Goal: Task Accomplishment & Management: Manage account settings

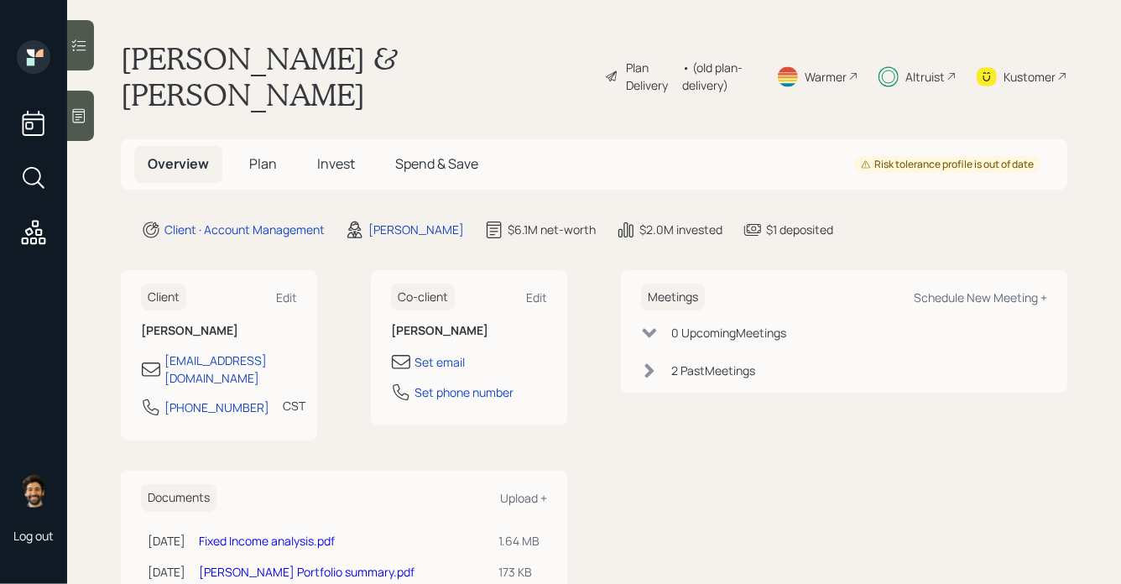
click at [338, 154] on span "Invest" at bounding box center [336, 163] width 38 height 18
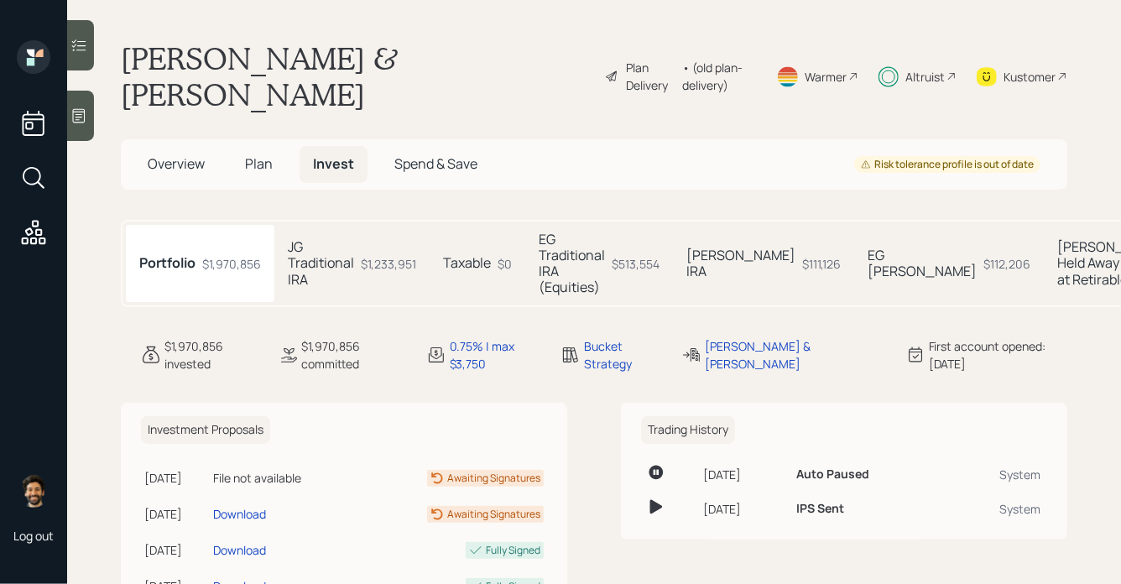
click at [867, 247] on h5 "EG [PERSON_NAME]" at bounding box center [921, 263] width 109 height 32
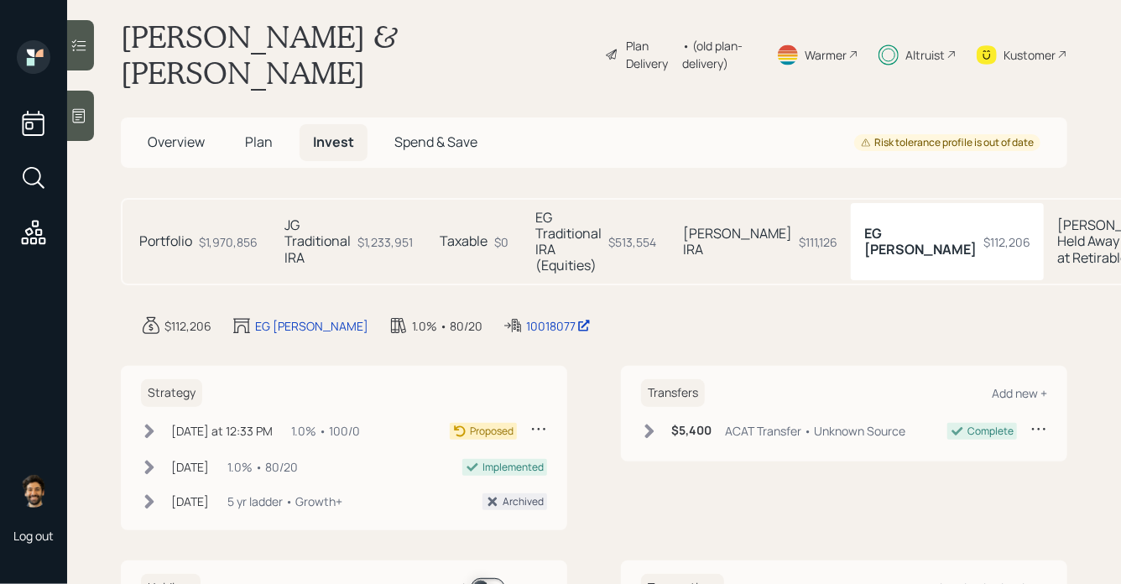
scroll to position [30, 0]
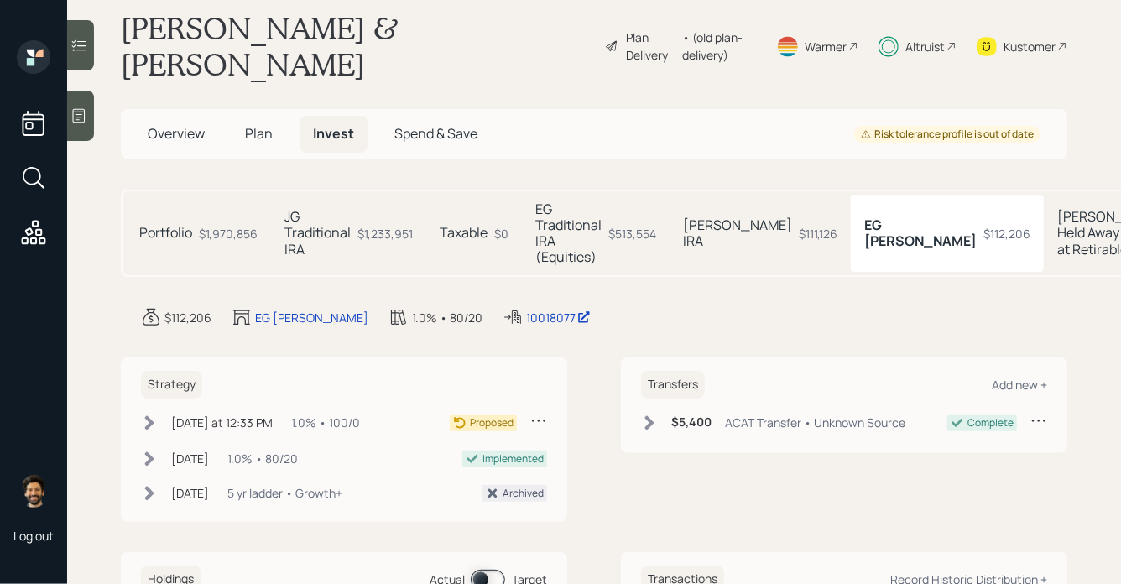
click at [1057, 209] on h5 "Elyse Held Away Bonds at Retirable" at bounding box center [1111, 233] width 109 height 49
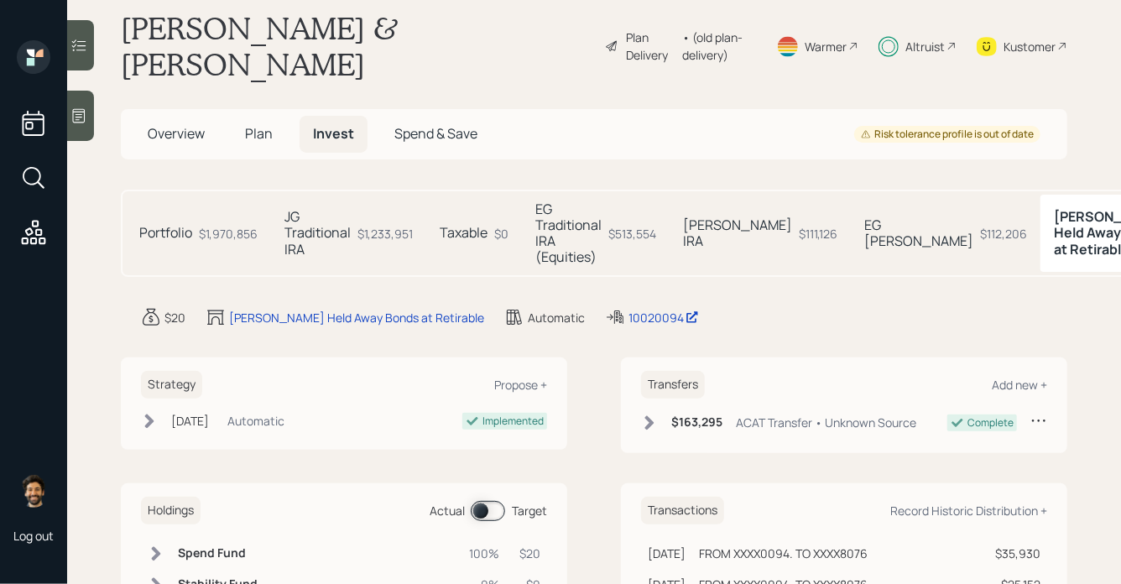
click at [716, 195] on div "JG Roth IRA $111,126" at bounding box center [759, 234] width 181 height 78
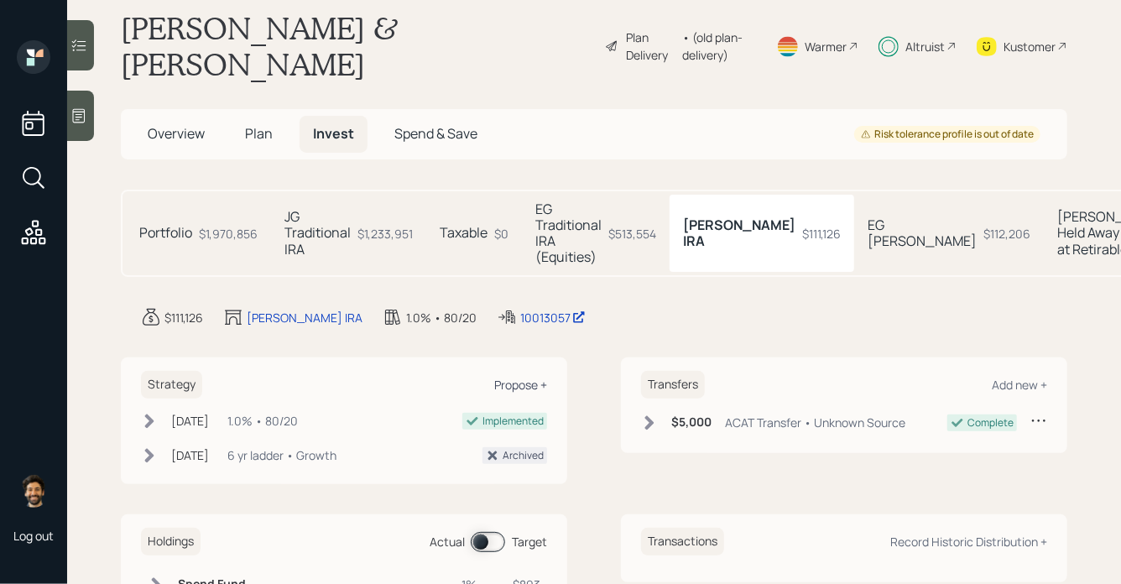
click at [527, 377] on div "Propose +" at bounding box center [520, 385] width 53 height 16
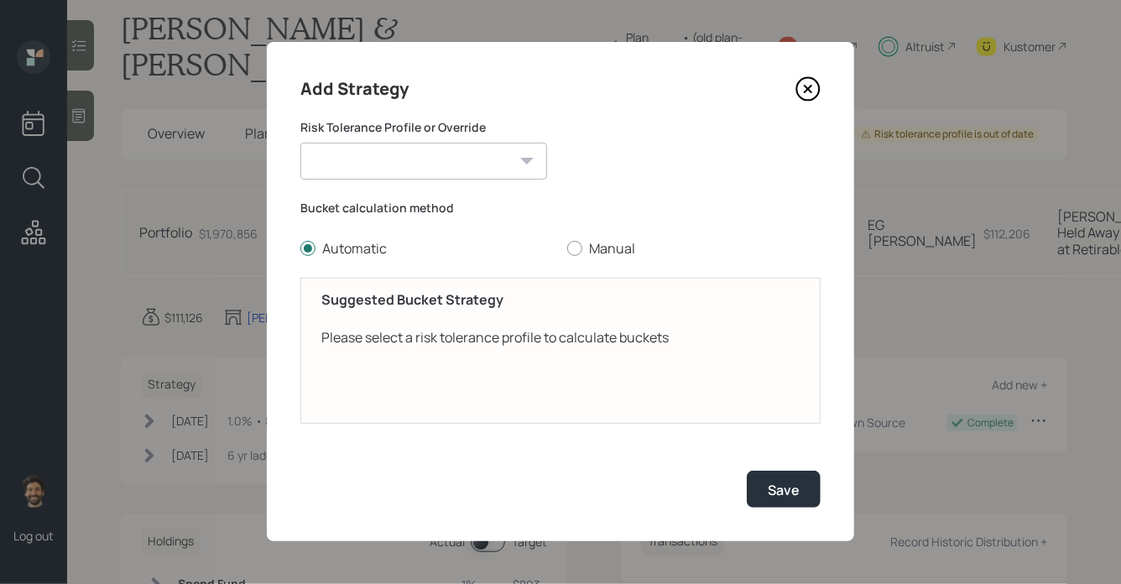
click at [416, 171] on select "Jay (Moderately conservative) Elyse (Moderate) Conservative Moderately Conserva…" at bounding box center [423, 161] width 247 height 37
select select "6bd6d46a-5dee-4e2a-91fa-b1bbeb458b50"
click at [300, 143] on select "Jay (Moderately conservative) Elyse (Moderate) Conservative Moderately Conserva…" at bounding box center [423, 161] width 247 height 37
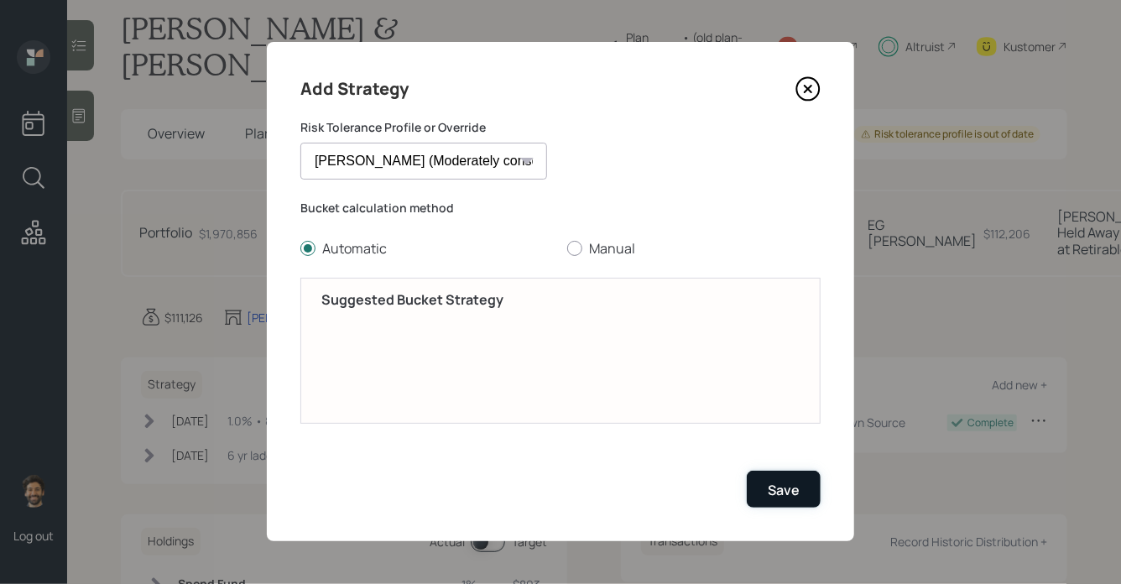
click at [789, 480] on button "Save" at bounding box center [784, 489] width 74 height 36
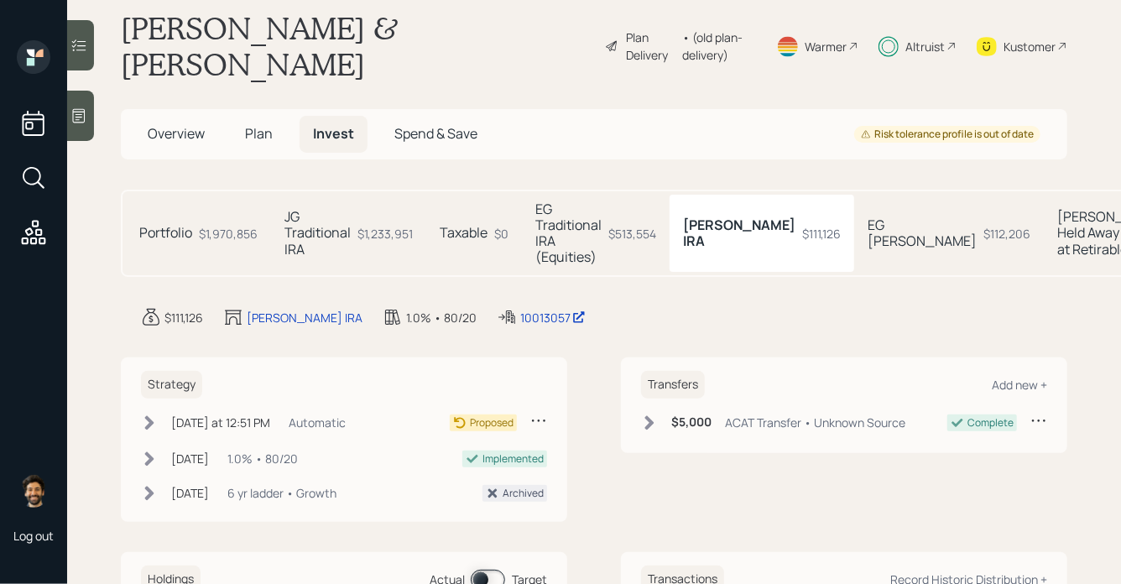
click at [537, 412] on icon at bounding box center [538, 420] width 17 height 17
click at [487, 445] on div "Edit Strategy" at bounding box center [486, 453] width 121 height 16
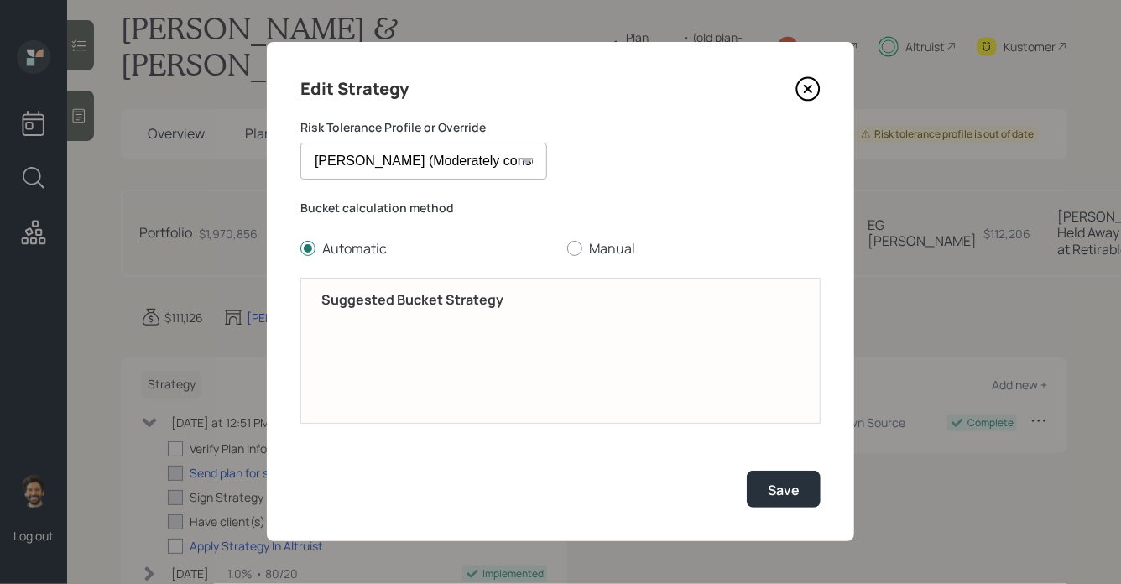
click at [532, 370] on div "Suggested Bucket Strategy" at bounding box center [560, 351] width 520 height 146
click at [576, 250] on div at bounding box center [574, 248] width 15 height 15
click at [567, 249] on input "Manual" at bounding box center [566, 248] width 1 height 1
radio input "true"
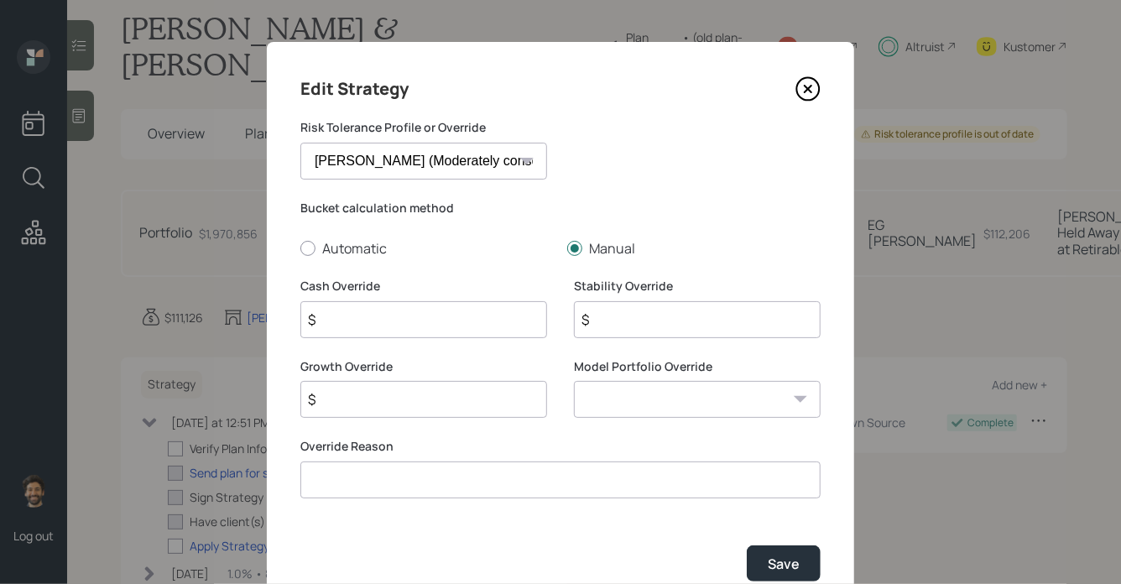
click at [398, 323] on input "$" at bounding box center [423, 319] width 247 height 37
type input "$ 1,111"
click at [617, 328] on input "$" at bounding box center [697, 319] width 247 height 37
type input "$ 0"
click at [689, 413] on select "0/100 - Stocks / Bonds 10/90 - Stocks / Bonds 20/80 - Stocks / Bonds 30/70 - St…" at bounding box center [697, 399] width 247 height 37
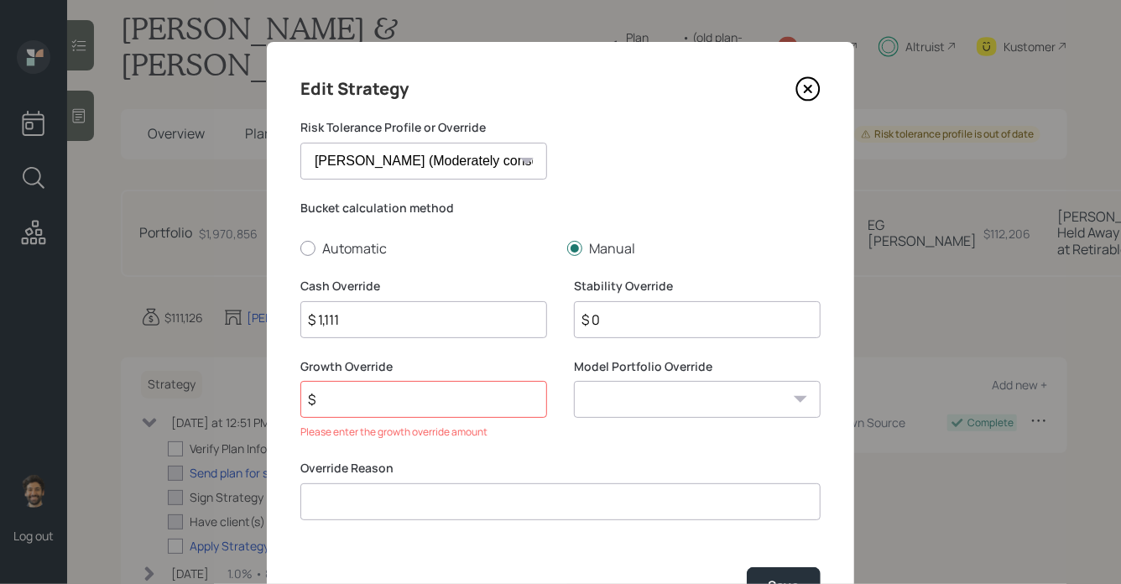
select select "b4411ece-5598-4af3-a592-ba25602e4655"
click at [574, 381] on select "0/100 - Stocks / Bonds 10/90 - Stocks / Bonds 20/80 - Stocks / Bonds 30/70 - St…" at bounding box center [697, 399] width 247 height 37
click at [380, 402] on input "$" at bounding box center [423, 399] width 247 height 37
click at [369, 497] on input at bounding box center [560, 501] width 520 height 37
type input "Client wanted it"
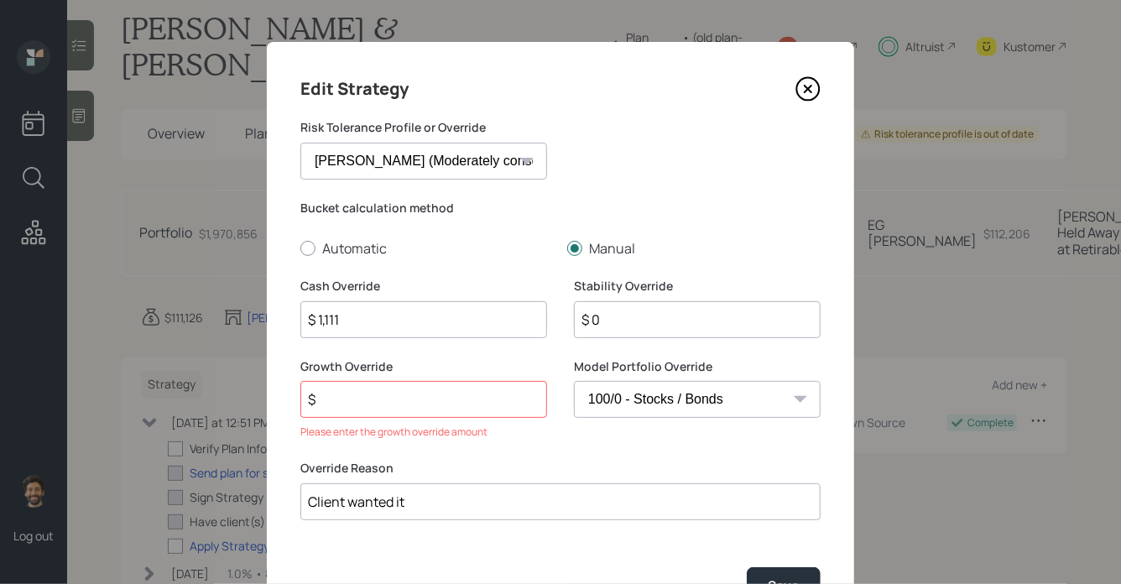
click at [360, 392] on input "$" at bounding box center [423, 399] width 247 height 37
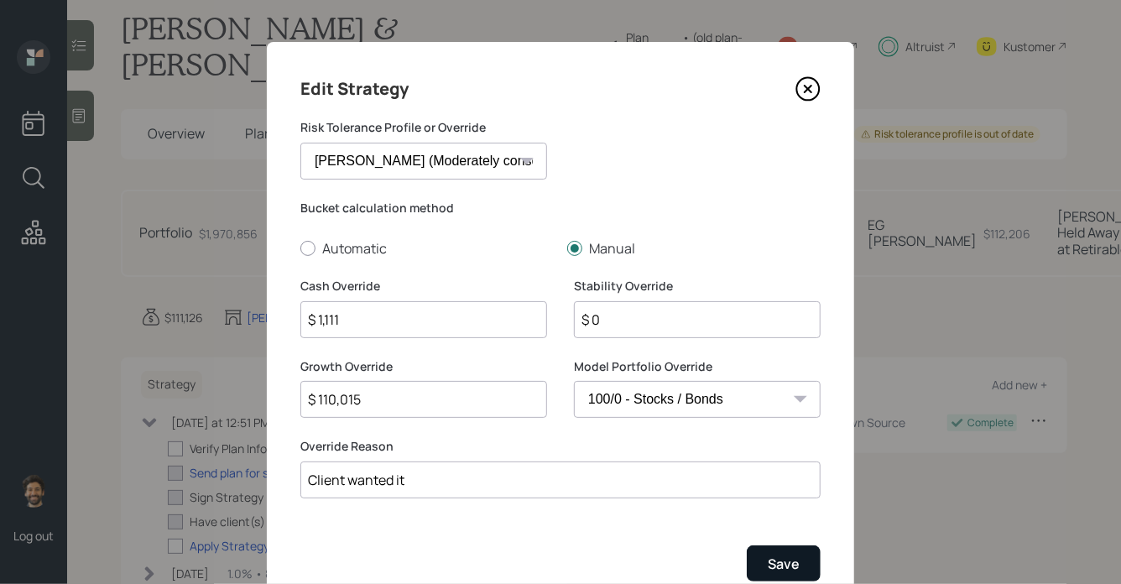
type input "$ 110,015"
click at [778, 554] on button "Save" at bounding box center [784, 563] width 74 height 36
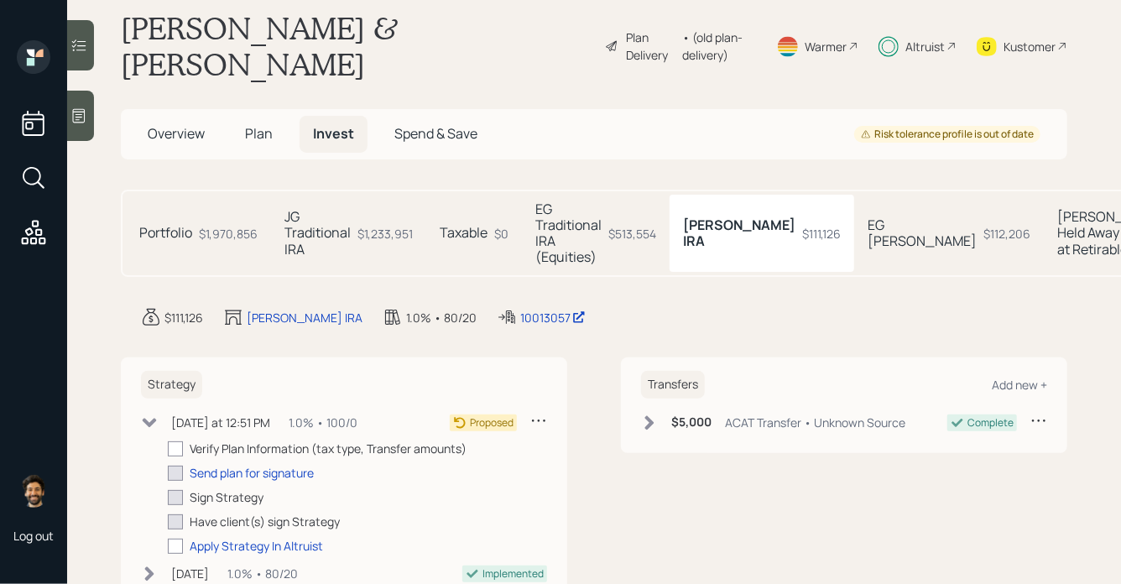
click at [867, 217] on h5 "EG Roth IRA" at bounding box center [921, 233] width 109 height 32
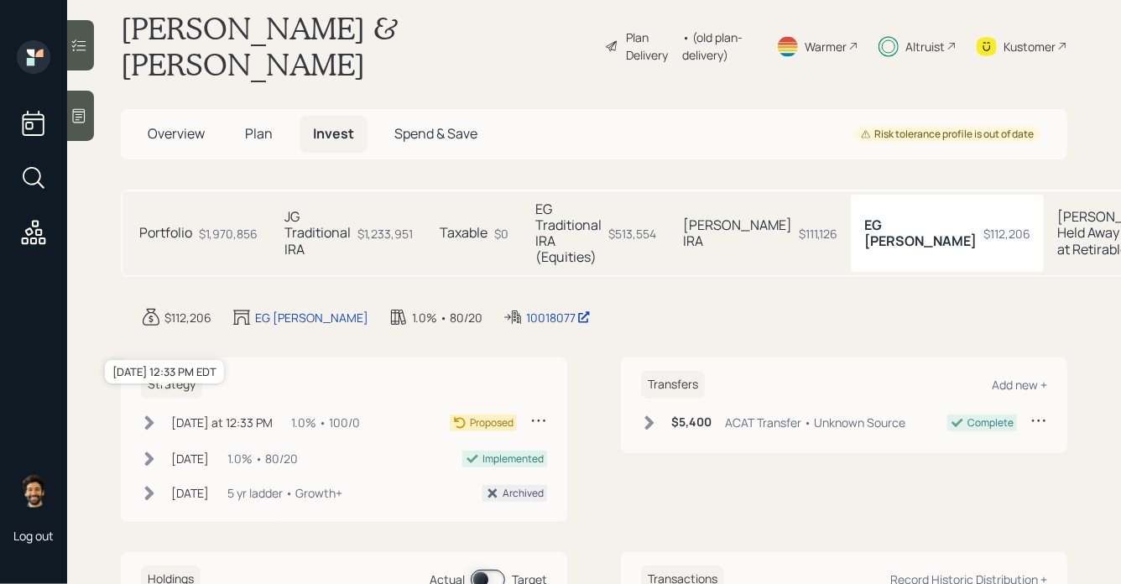
click at [244, 414] on div "Today at 12:33 PM" at bounding box center [221, 423] width 101 height 18
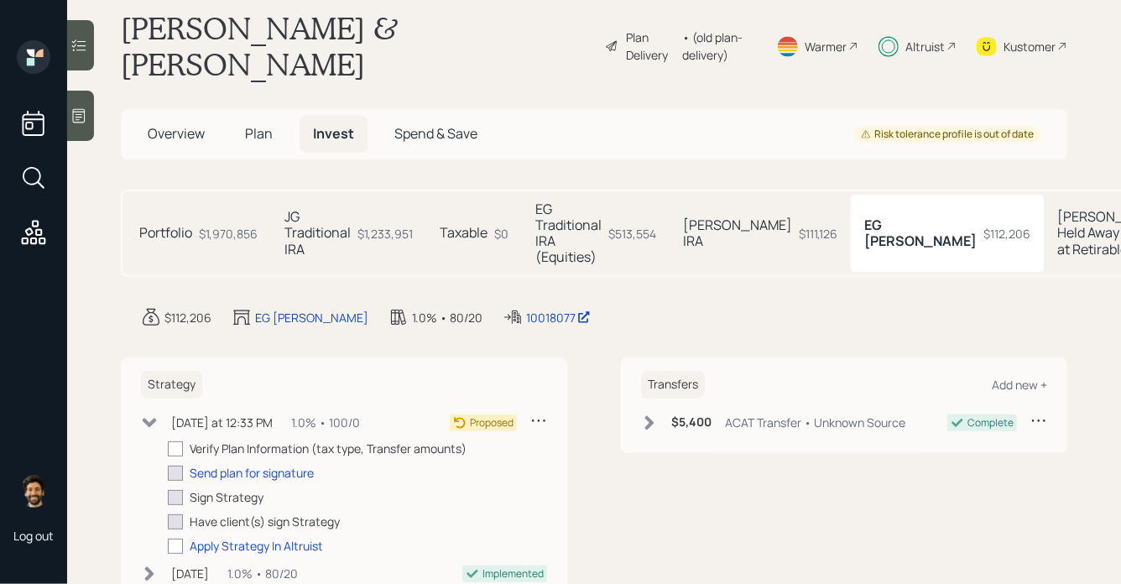
click at [799, 225] on div "$111,126" at bounding box center [818, 234] width 39 height 18
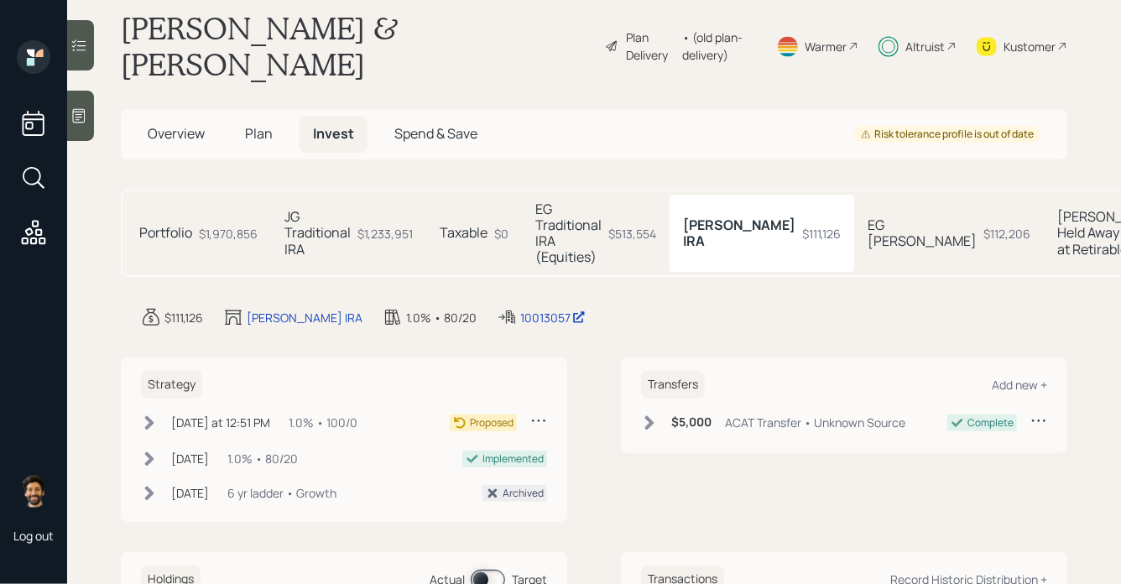
click at [537, 204] on h5 "EG Traditional IRA (Equities)" at bounding box center [568, 233] width 66 height 65
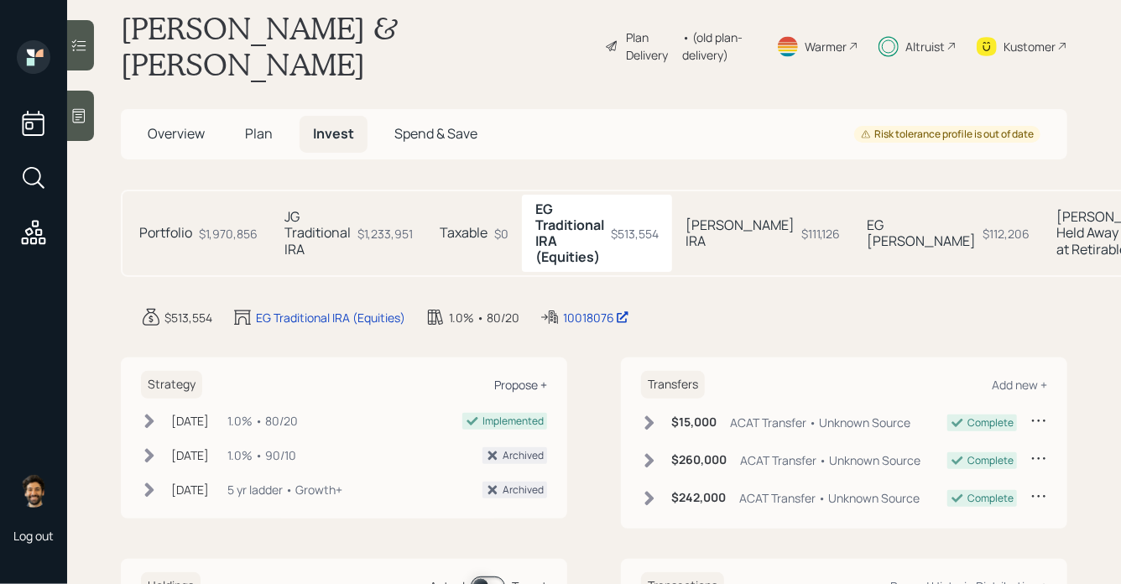
click at [533, 377] on div "Propose +" at bounding box center [520, 385] width 53 height 16
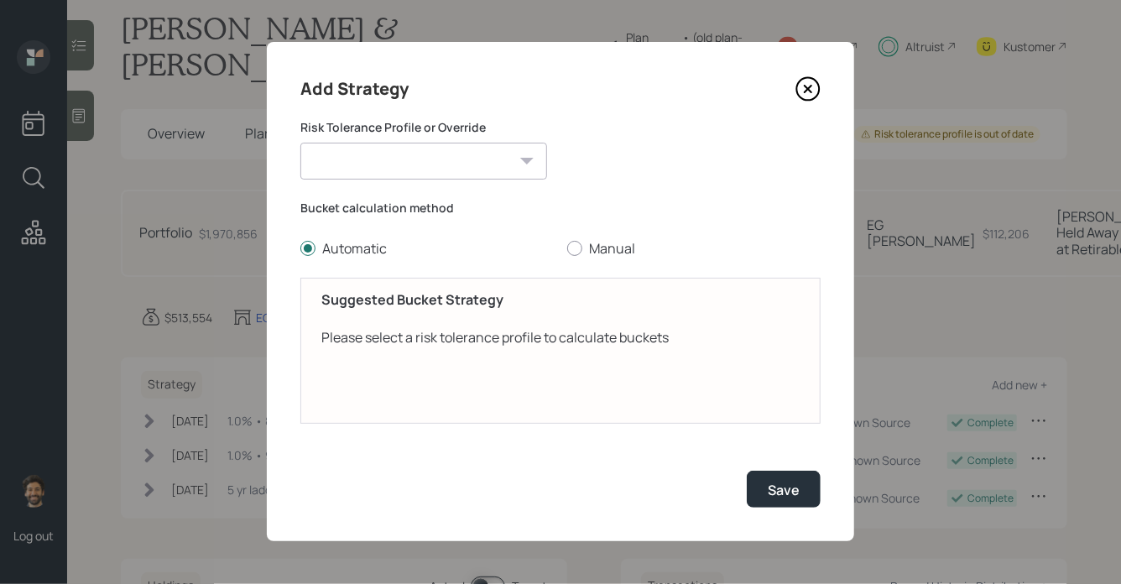
click at [388, 172] on select "Jay (Moderately conservative) Elyse (Moderate) Conservative Moderately Conserva…" at bounding box center [423, 161] width 247 height 37
select select "98a31054-07e5-4005-9a77-ff031111e82b"
click at [300, 143] on select "Jay (Moderately conservative) Elyse (Moderate) Conservative Moderately Conserva…" at bounding box center [423, 161] width 247 height 37
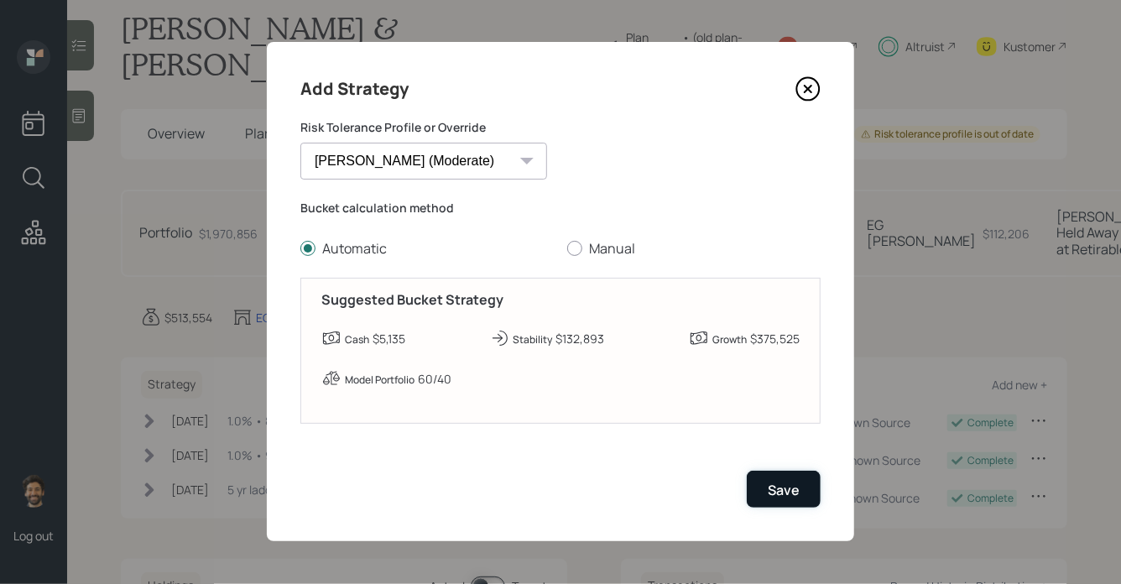
click at [780, 486] on div "Save" at bounding box center [783, 490] width 32 height 18
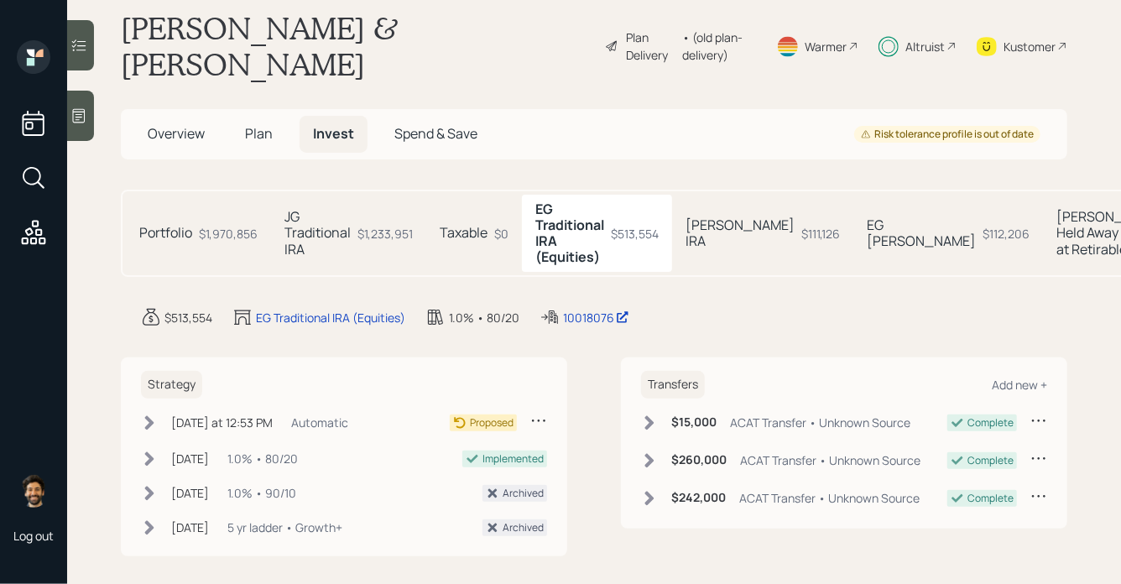
click at [537, 412] on icon at bounding box center [538, 420] width 17 height 17
click at [490, 445] on div "Edit Strategy" at bounding box center [486, 453] width 121 height 16
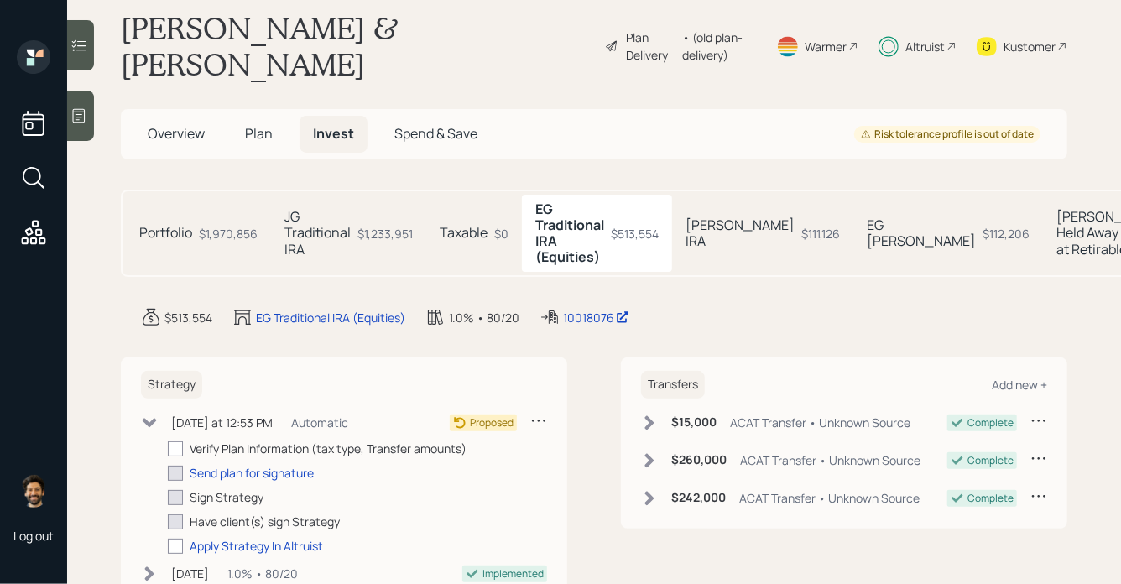
select select "98a31054-07e5-4005-9a77-ff031111e82b"
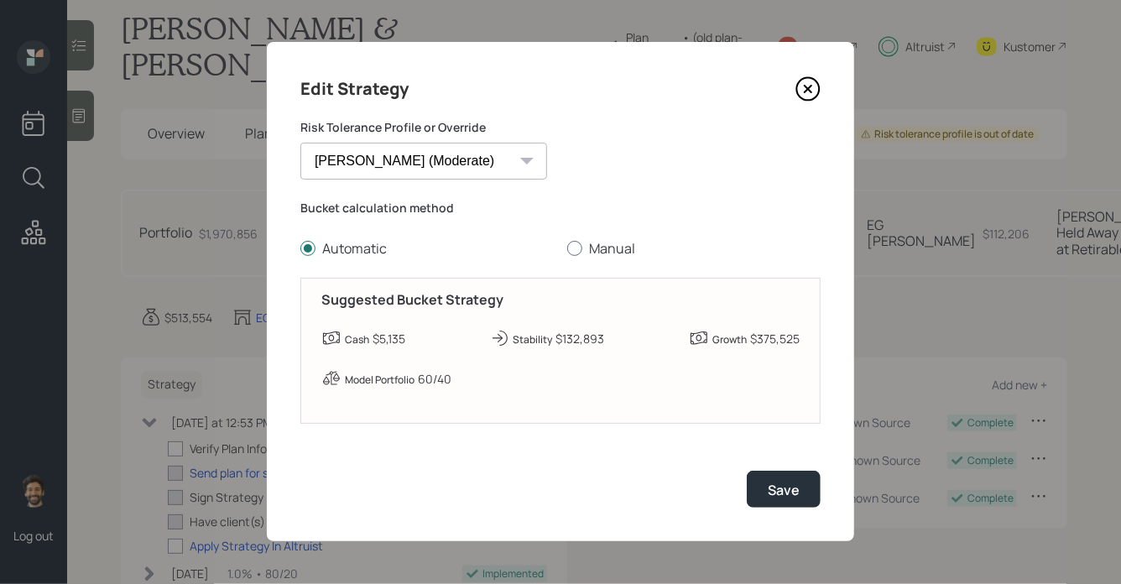
click at [575, 247] on div at bounding box center [574, 248] width 15 height 15
click at [567, 248] on input "Manual" at bounding box center [566, 248] width 1 height 1
radio input "true"
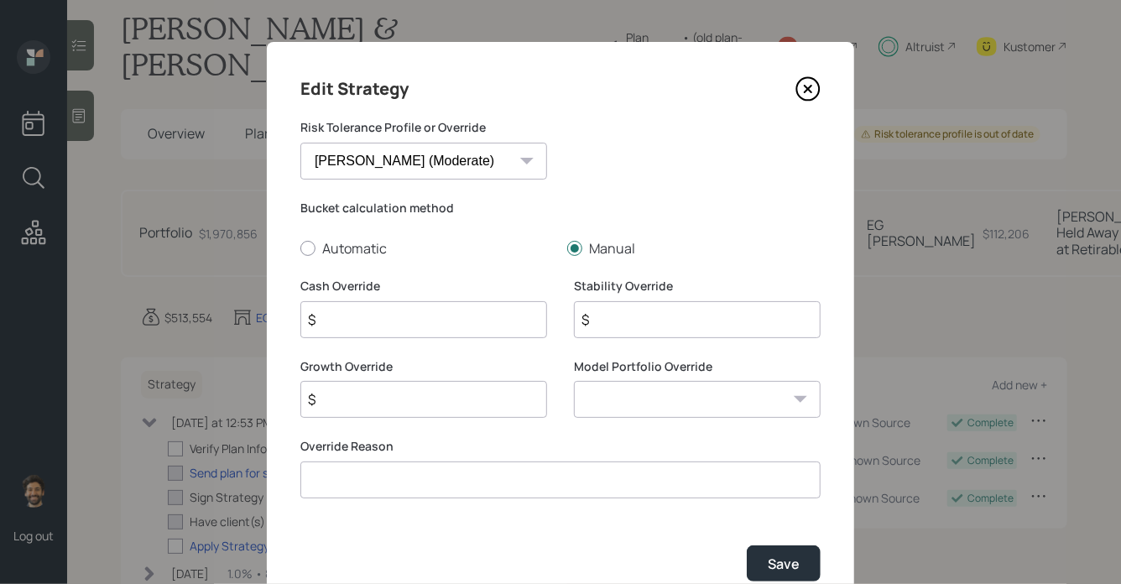
click at [414, 324] on input "$" at bounding box center [423, 319] width 247 height 37
type input "$ 5,135"
click at [654, 325] on input "$" at bounding box center [697, 319] width 247 height 37
type input "$ 0"
type input "$ 508,419"
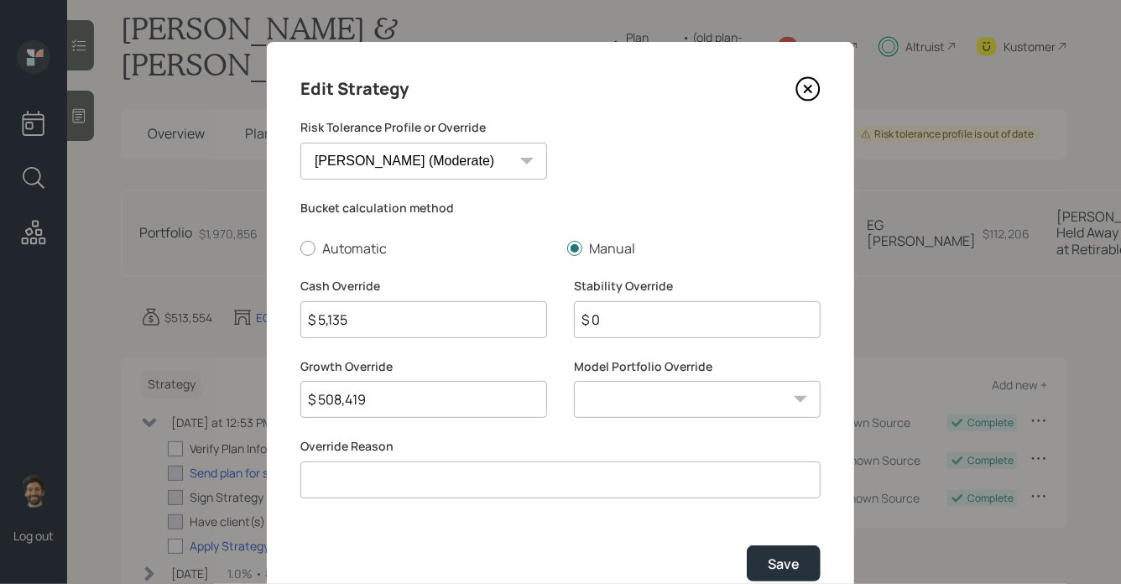
click at [656, 406] on select "0/100 - Stocks / Bonds 10/90 - Stocks / Bonds 20/80 - Stocks / Bonds 30/70 - St…" at bounding box center [697, 399] width 247 height 37
select select "fabd5da0-3e8c-4d79-987a-221eb517fee0"
click at [574, 381] on select "0/100 - Stocks / Bonds 10/90 - Stocks / Bonds 20/80 - Stocks / Bonds 30/70 - St…" at bounding box center [697, 399] width 247 height 37
click at [433, 488] on input at bounding box center [560, 479] width 520 height 37
type input "Client requested"
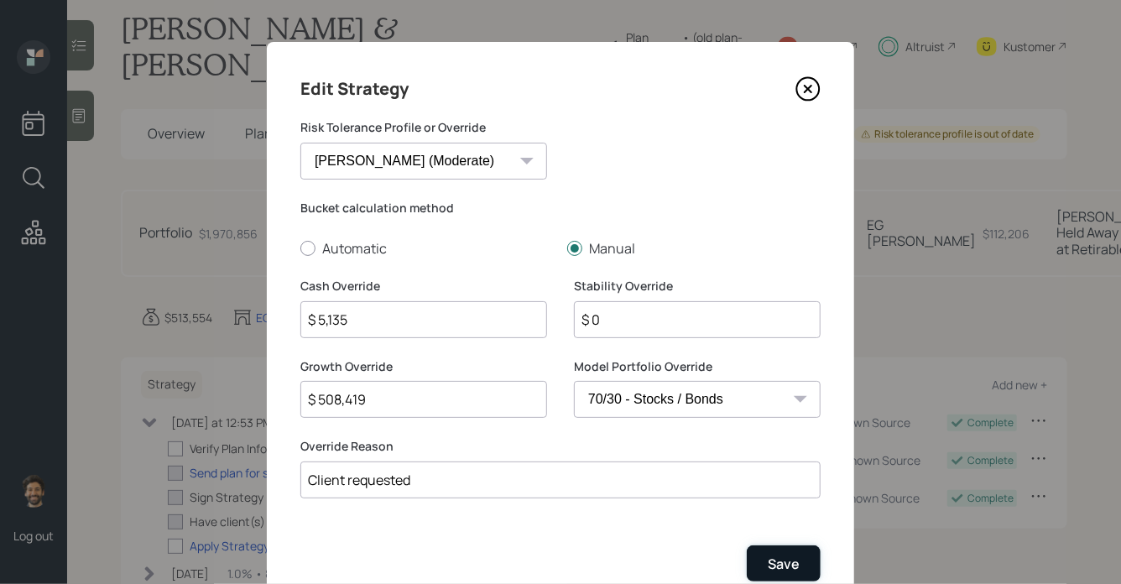
click at [776, 561] on div "Save" at bounding box center [783, 563] width 32 height 18
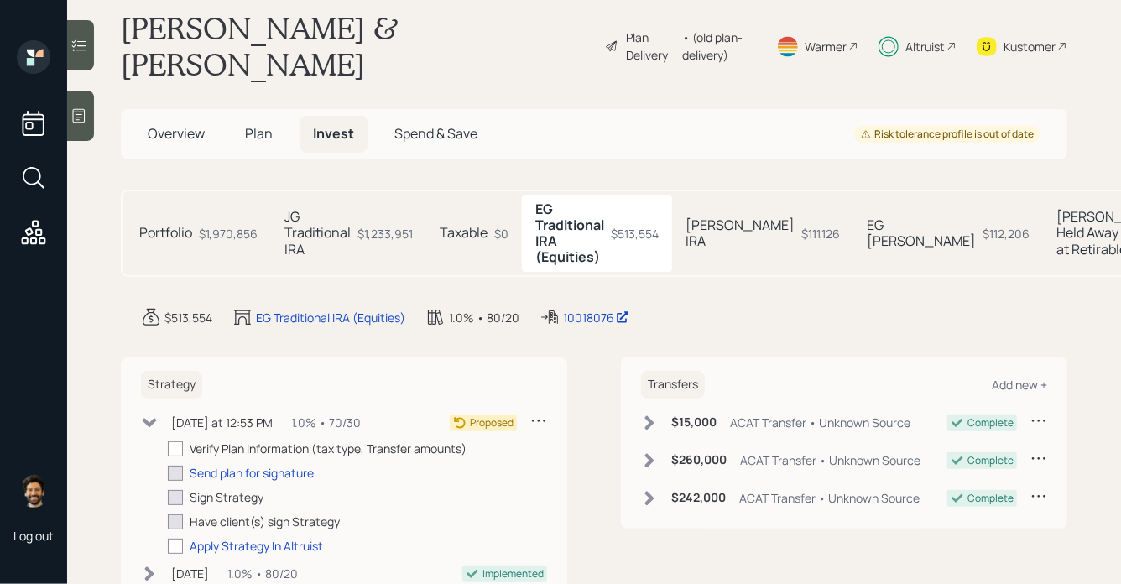
click at [362, 225] on div "$1,233,951" at bounding box center [384, 234] width 55 height 18
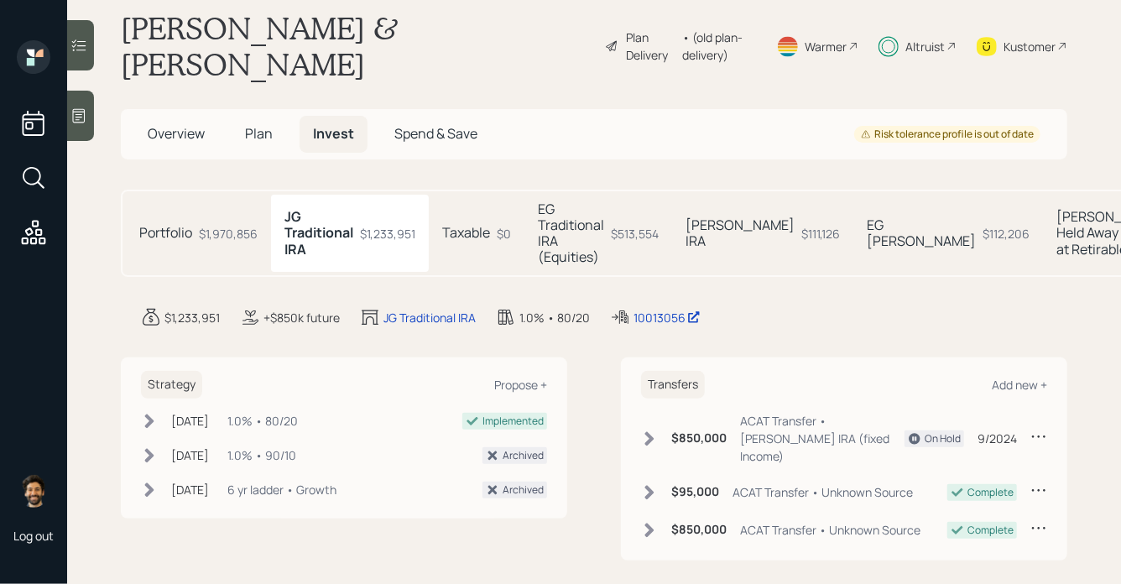
click at [553, 211] on h5 "EG Traditional IRA (Equities)" at bounding box center [571, 233] width 66 height 65
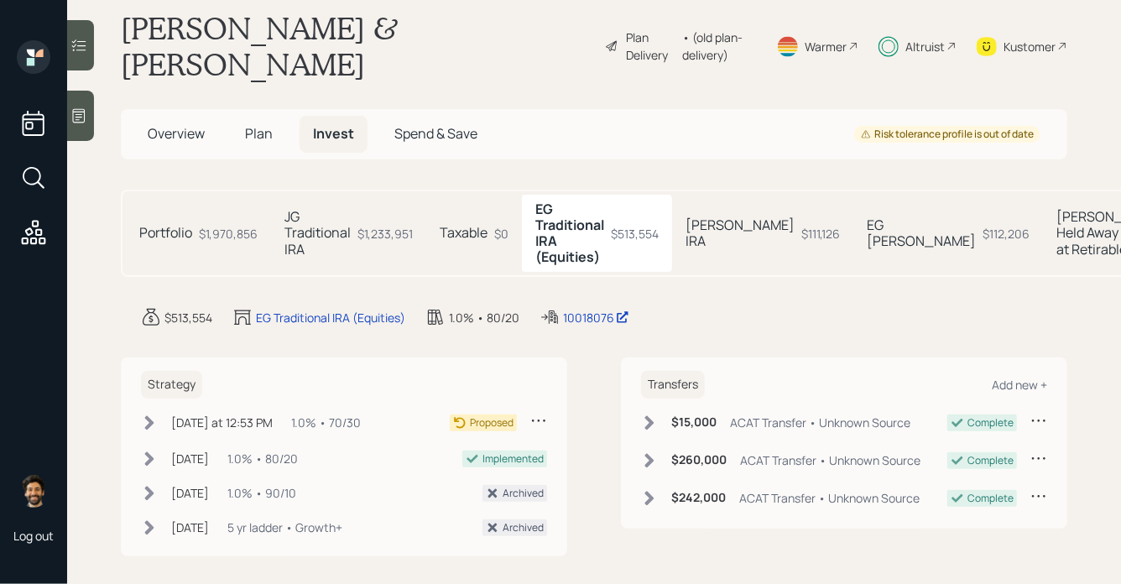
click at [331, 223] on h5 "JG Traditional IRA" at bounding box center [317, 233] width 66 height 49
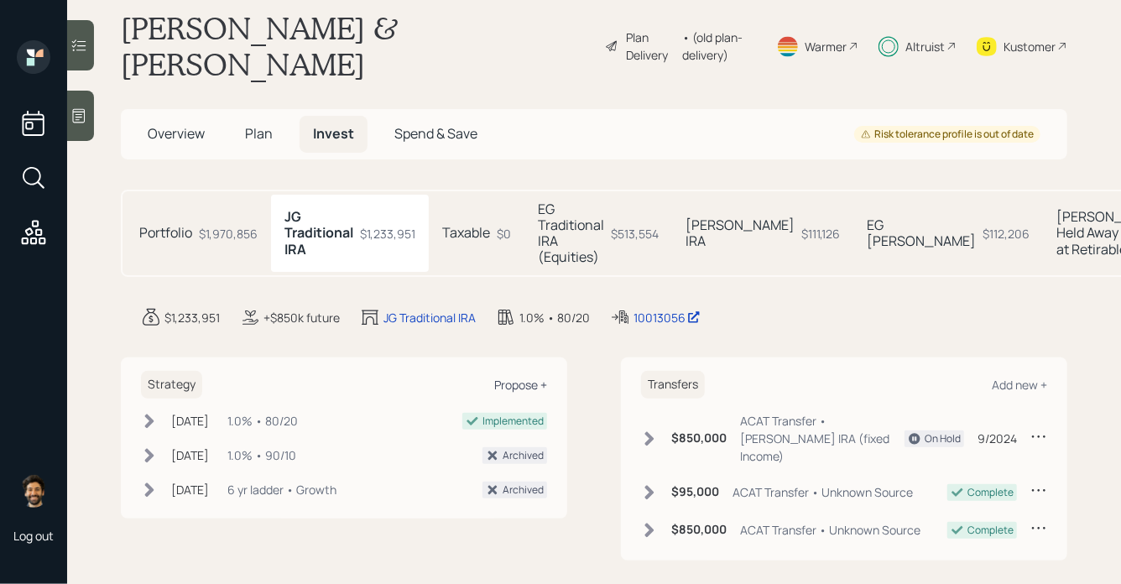
click at [532, 377] on div "Propose +" at bounding box center [520, 385] width 53 height 16
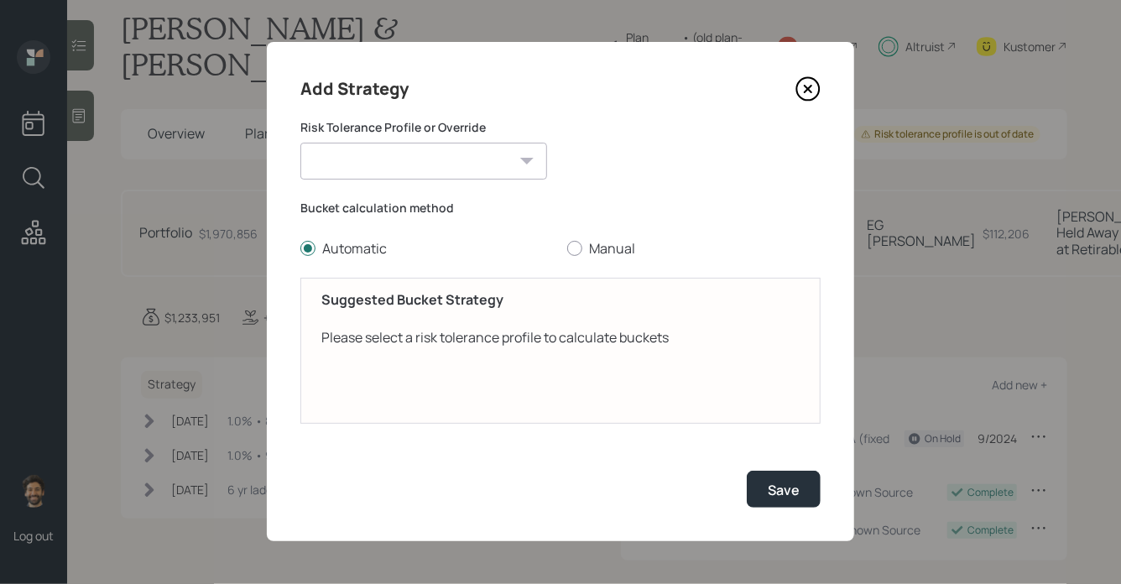
click at [493, 168] on select "Jay (Moderately conservative) Elyse (Moderate) Conservative Moderately Conserva…" at bounding box center [423, 161] width 247 height 37
select select "6bd6d46a-5dee-4e2a-91fa-b1bbeb458b50"
click at [300, 143] on select "Jay (Moderately conservative) Elyse (Moderate) Conservative Moderately Conserva…" at bounding box center [423, 161] width 247 height 37
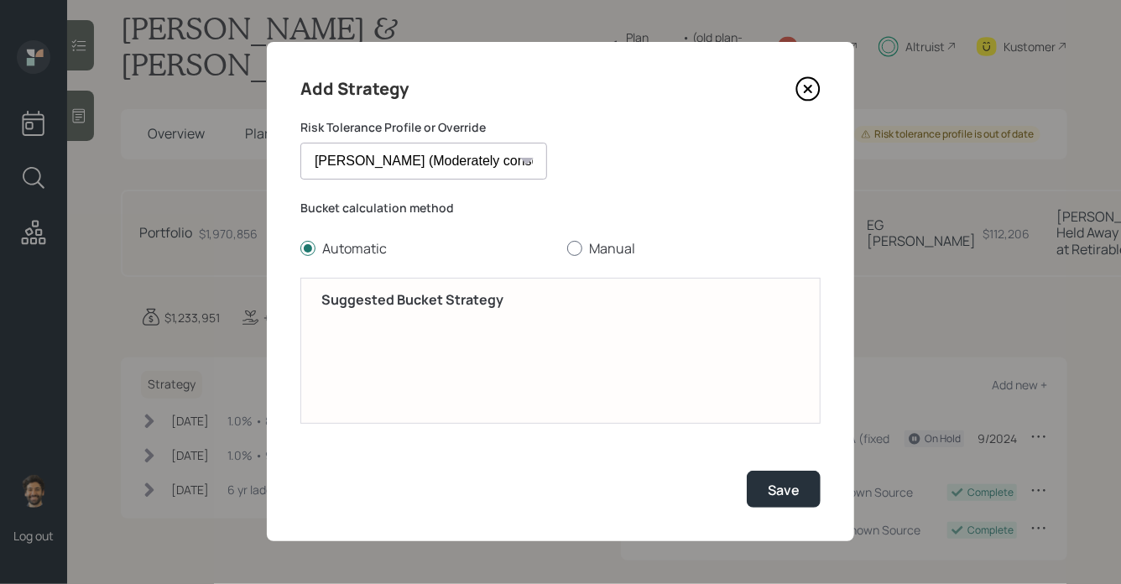
click at [611, 252] on label "Manual" at bounding box center [693, 248] width 253 height 18
click at [567, 249] on input "Manual" at bounding box center [566, 248] width 1 height 1
radio input "true"
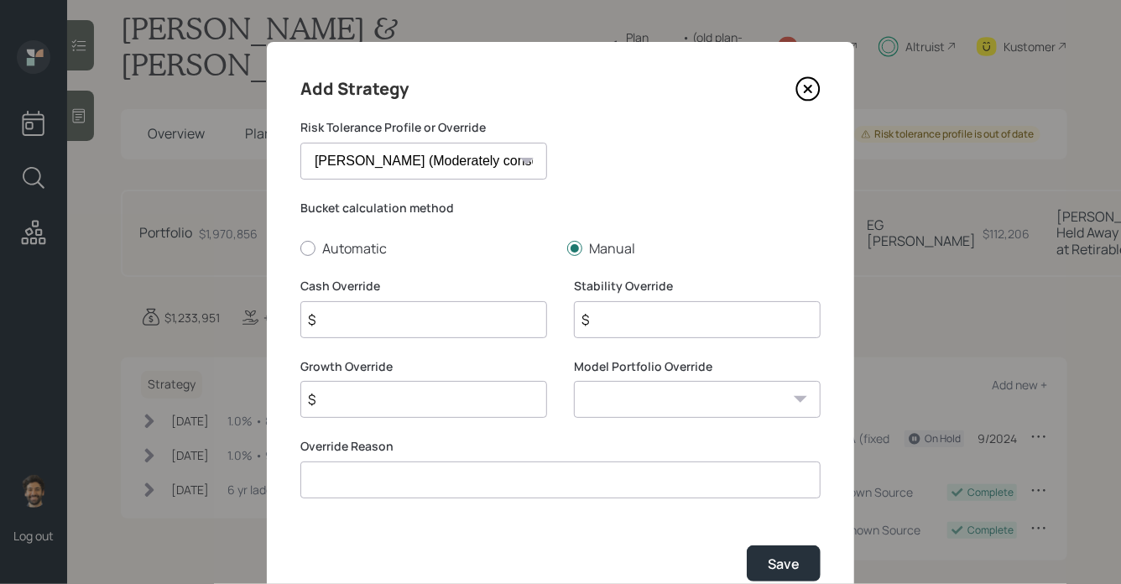
click at [408, 314] on input "$" at bounding box center [423, 319] width 247 height 37
click at [406, 482] on div "Override Reason" at bounding box center [560, 468] width 520 height 60
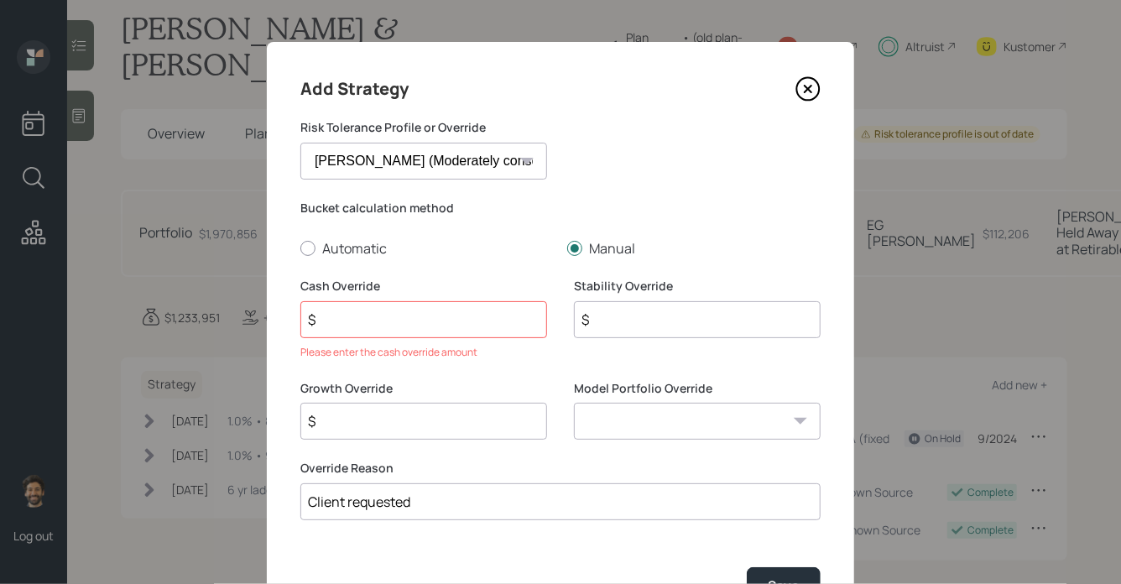
type input "Client requested"
click at [589, 432] on select "0/100 - Stocks / Bonds 10/90 - Stocks / Bonds 20/80 - Stocks / Bonds 30/70 - St…" at bounding box center [697, 421] width 247 height 37
select select "fabd5da0-3e8c-4d79-987a-221eb517fee0"
click at [574, 403] on select "0/100 - Stocks / Bonds 10/90 - Stocks / Bonds 20/80 - Stocks / Bonds 30/70 - St…" at bounding box center [697, 421] width 247 height 37
click at [601, 322] on input "$" at bounding box center [697, 319] width 247 height 37
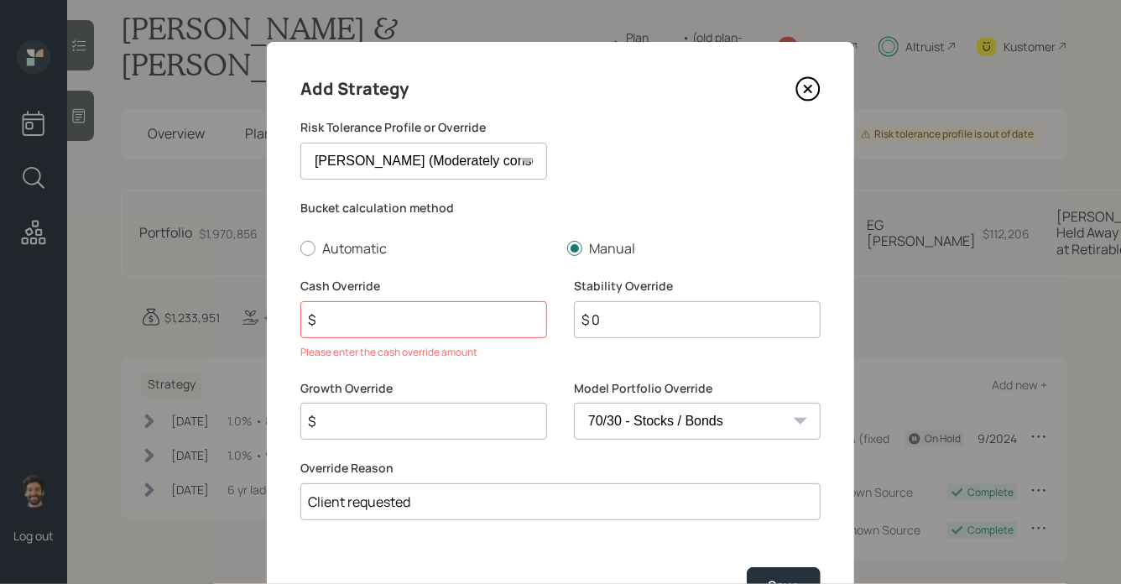
type input "$ 0"
click at [391, 325] on input "$" at bounding box center [423, 319] width 247 height 37
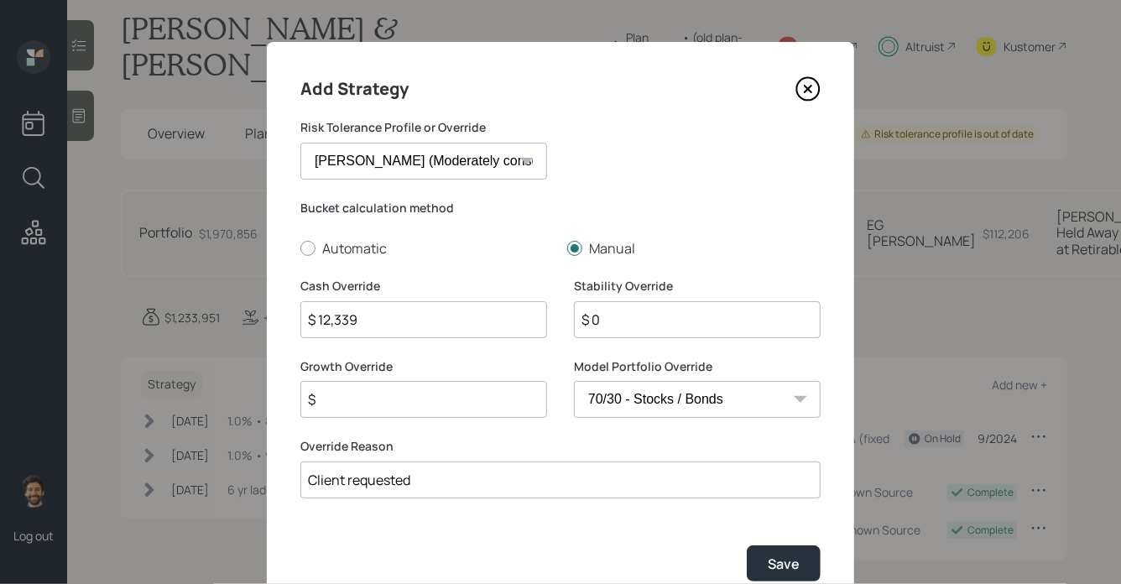
type input "$ 12,339"
click at [374, 393] on input "$" at bounding box center [423, 399] width 247 height 37
type input "$ 1,221,612"
click at [791, 549] on button "Save" at bounding box center [784, 563] width 74 height 36
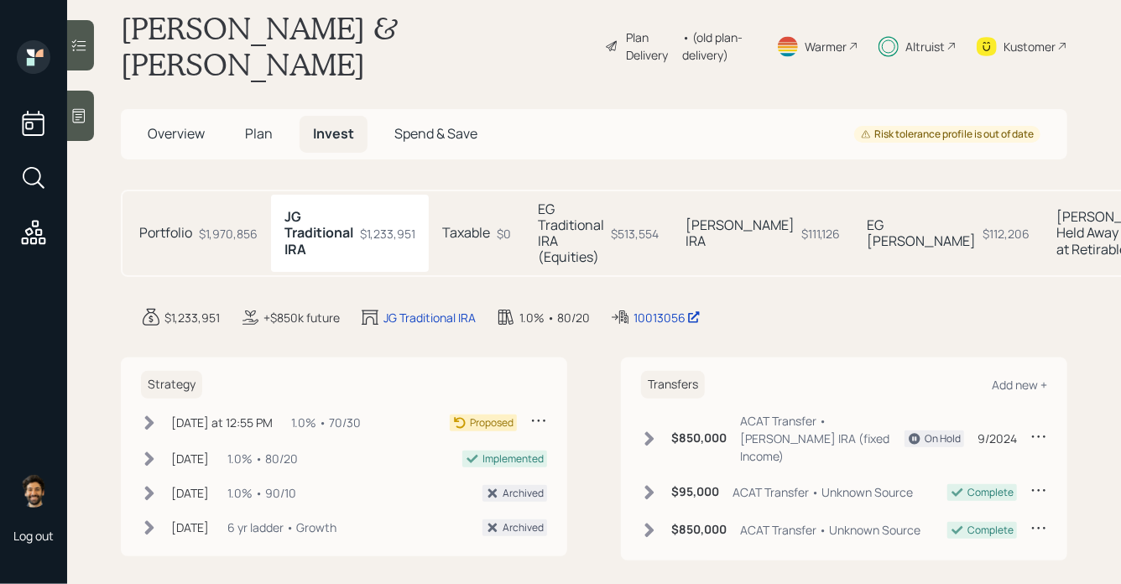
click at [608, 209] on div "EG Traditional IRA (Equities) $513,554" at bounding box center [598, 234] width 148 height 78
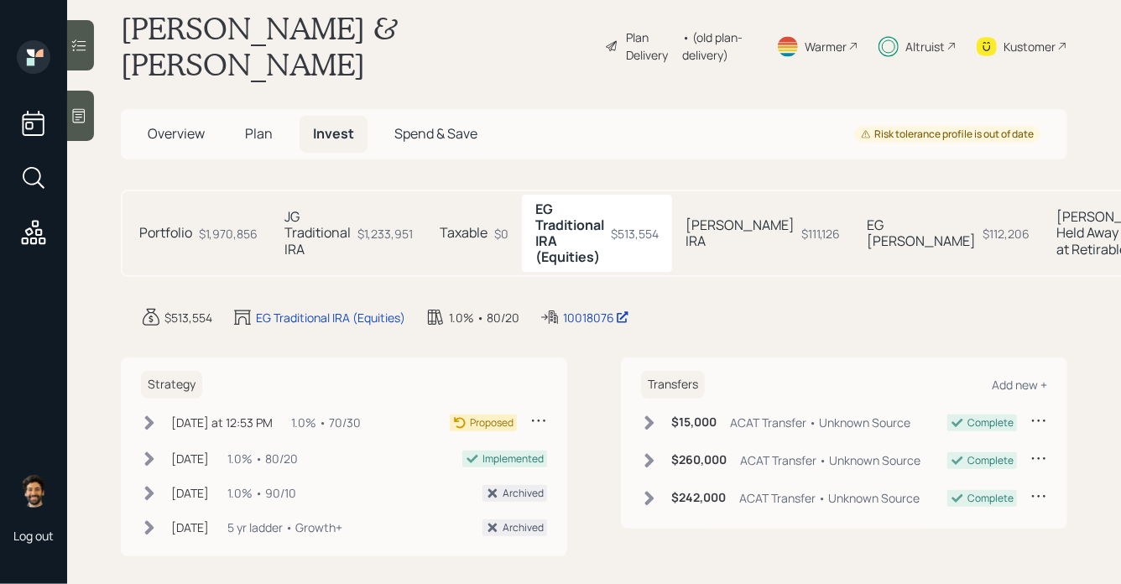
click at [360, 225] on div "$1,233,951" at bounding box center [384, 234] width 55 height 18
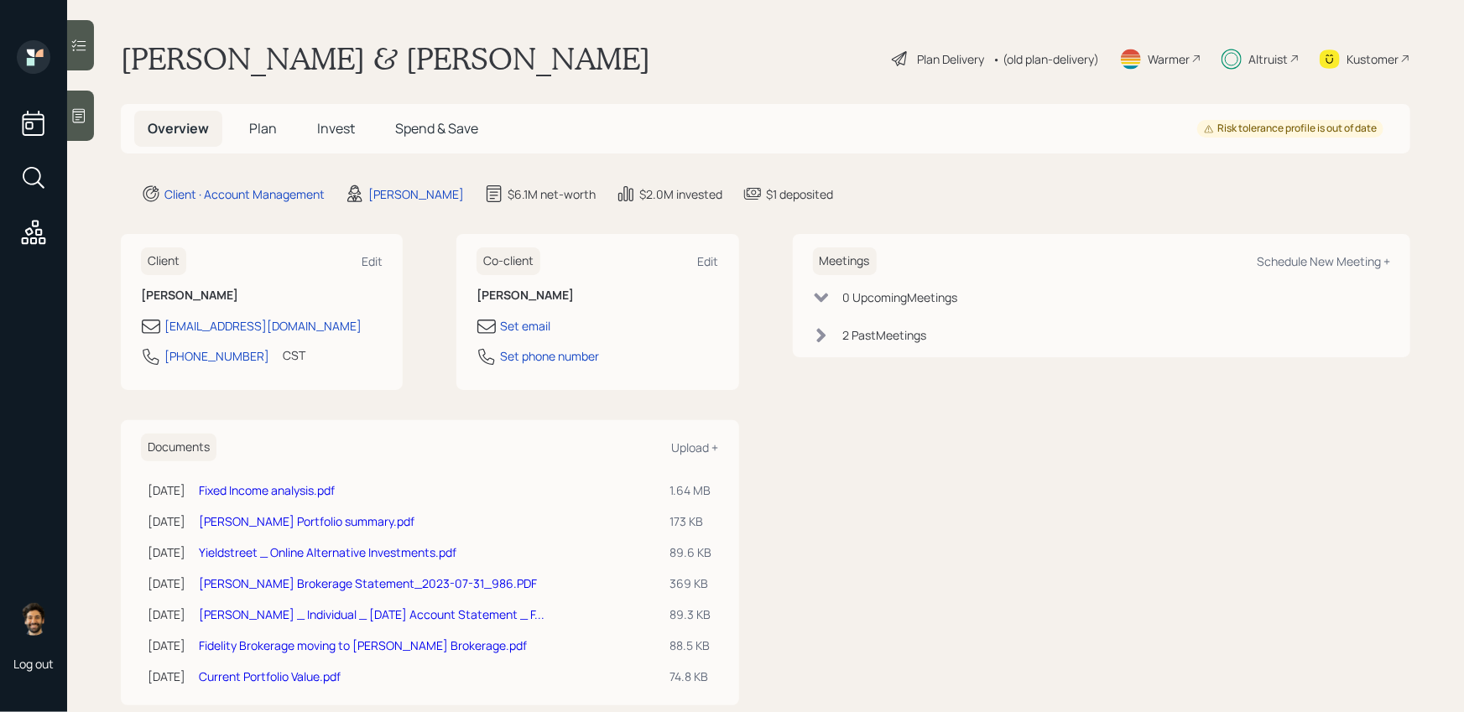
click at [326, 137] on span "Invest" at bounding box center [336, 128] width 38 height 18
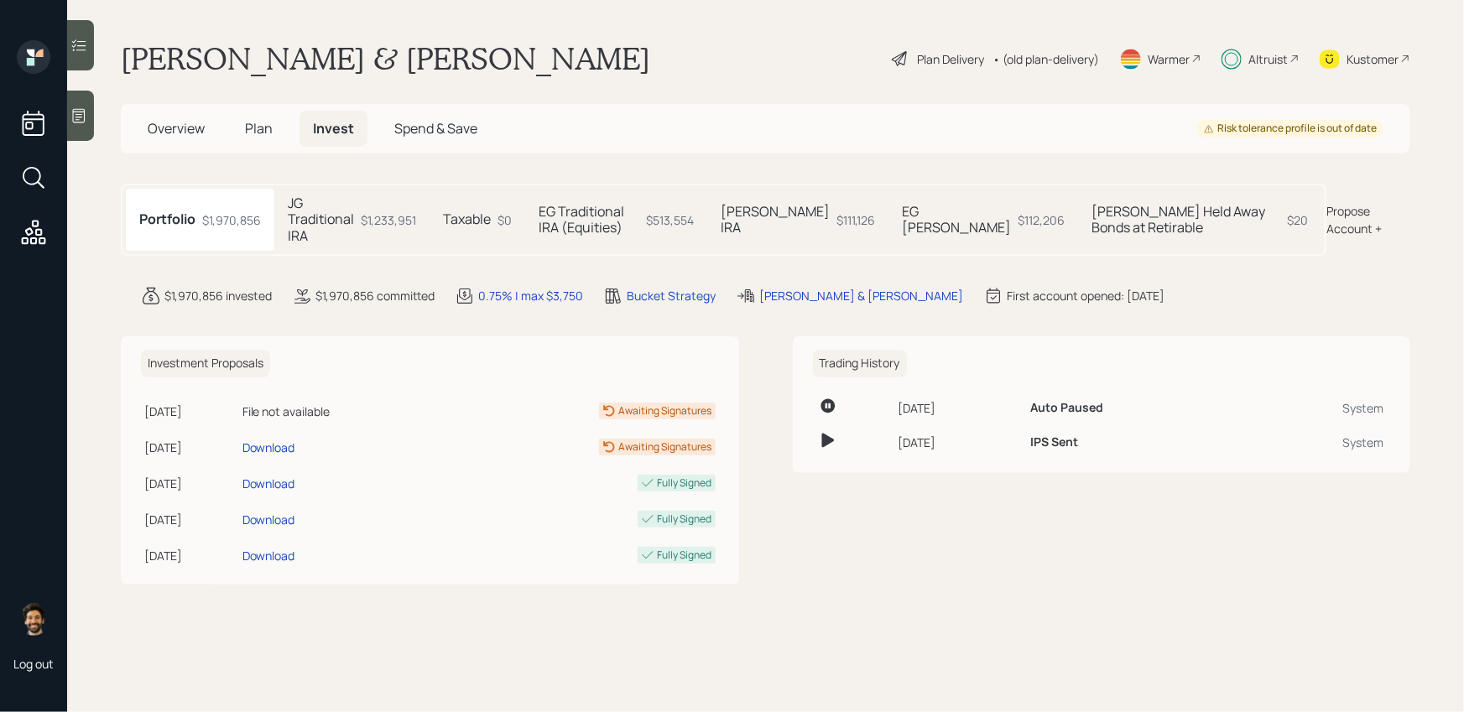
click at [866, 211] on div "$111,126" at bounding box center [855, 220] width 39 height 18
